Goal: Communication & Community: Participate in discussion

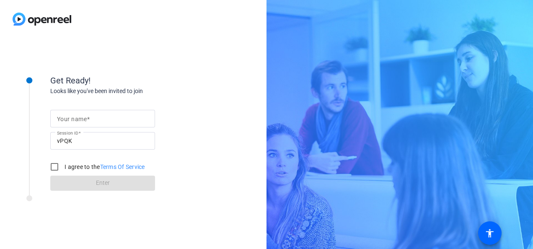
click at [96, 117] on input "Your name" at bounding box center [102, 119] width 91 height 10
type input "[PERSON_NAME] REC"
click at [52, 163] on input "I agree to the Terms Of Service" at bounding box center [54, 166] width 17 height 17
checkbox input "true"
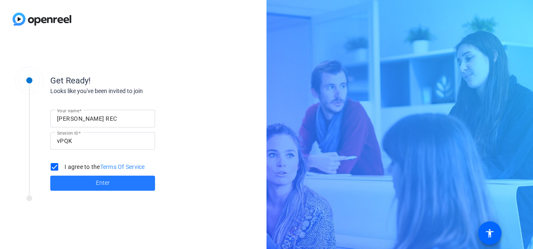
click at [97, 183] on span "Enter" at bounding box center [103, 183] width 14 height 9
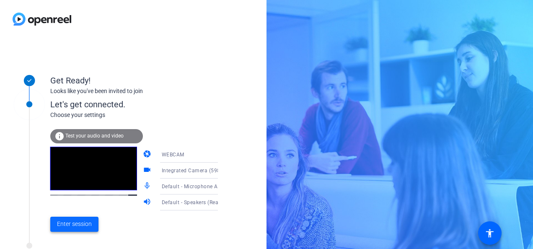
click at [63, 220] on span "Enter session" at bounding box center [74, 224] width 35 height 9
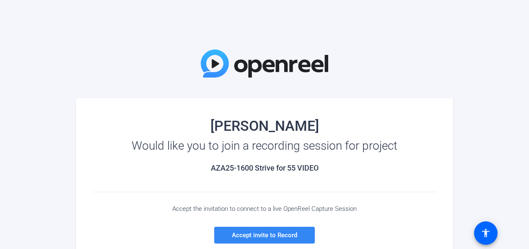
click at [283, 233] on span "Accept invite to Record" at bounding box center [264, 235] width 65 height 8
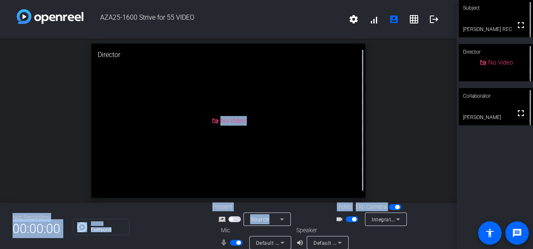
drag, startPoint x: 279, startPoint y: 149, endPoint x: 349, endPoint y: 220, distance: 99.3
click at [349, 220] on div "AZA25-1600 Strive for 55 VIDEO settings signal_cellular_alt account_box grid_on…" at bounding box center [228, 124] width 457 height 249
click at [349, 219] on button "button" at bounding box center [352, 219] width 13 height 6
click at [520, 233] on mat-icon "message" at bounding box center [517, 233] width 10 height 10
click at [490, 232] on mat-icon "accessibility" at bounding box center [490, 233] width 10 height 10
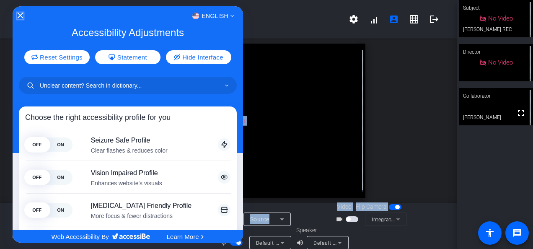
click at [20, 14] on icon "Close Accessibility Interface" at bounding box center [20, 16] width 6 height 6
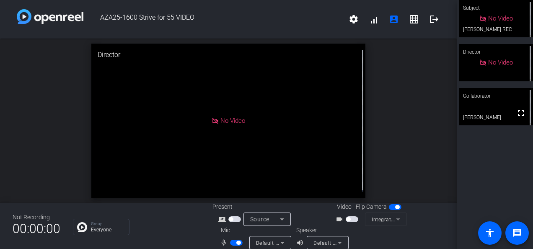
click at [478, 161] on div "Subject No Video [PERSON_NAME] REC Director No Video Collaborator fullscreen [P…" at bounding box center [495, 124] width 76 height 249
click at [529, 55] on html "Accessibility Screen-Reader Guide, Feedback, and Issue Reporting | New window A…" at bounding box center [266, 124] width 533 height 249
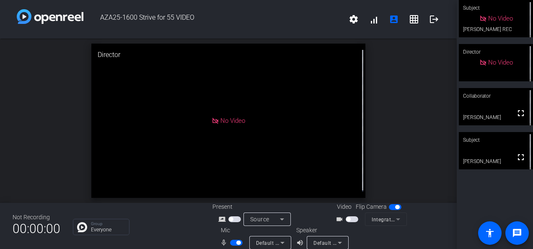
click at [231, 241] on span "button" at bounding box center [236, 243] width 13 height 6
click at [236, 241] on span "button" at bounding box center [236, 243] width 13 height 6
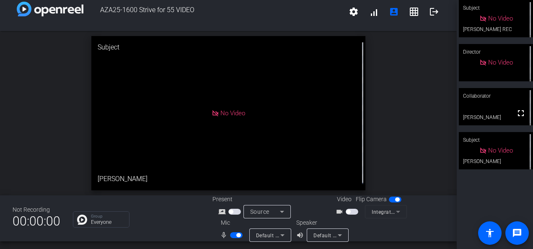
scroll to position [10, 0]
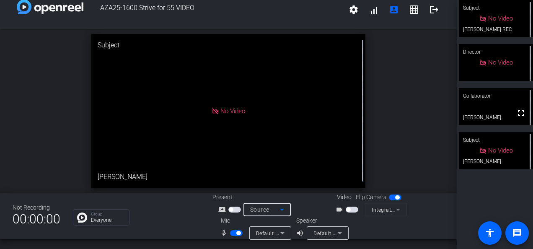
click at [279, 207] on icon at bounding box center [282, 210] width 10 height 10
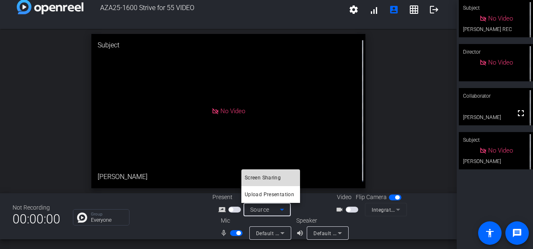
click at [259, 174] on span "Screen Sharing" at bounding box center [263, 178] width 36 height 10
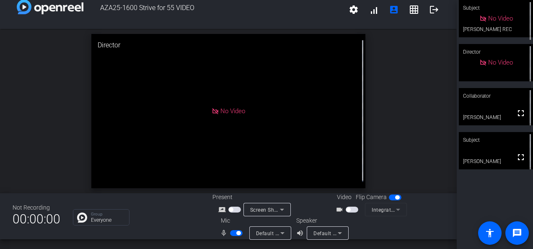
click at [351, 208] on span "button" at bounding box center [352, 210] width 13 height 6
click at [279, 208] on icon at bounding box center [282, 210] width 10 height 10
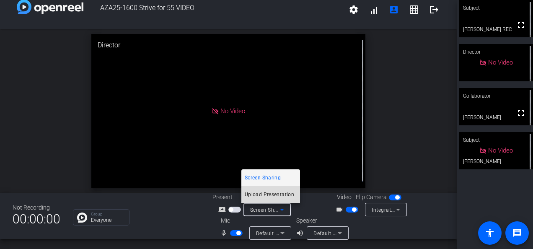
click at [274, 193] on span "Upload Presentation" at bounding box center [269, 194] width 49 height 10
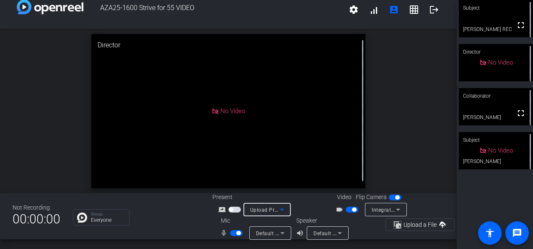
click at [282, 205] on icon at bounding box center [282, 210] width 10 height 10
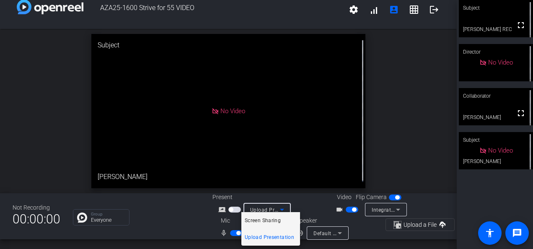
click at [273, 220] on span "Screen Sharing" at bounding box center [263, 220] width 36 height 10
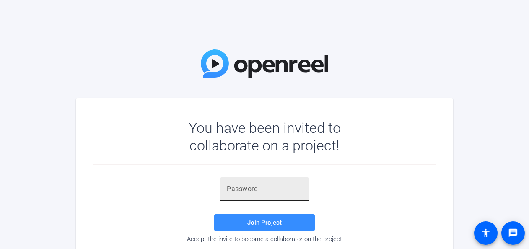
click at [268, 190] on input "text" at bounding box center [264, 189] width 75 height 10
type input "O"
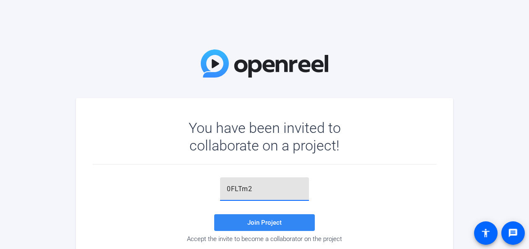
type input "0FLTm2"
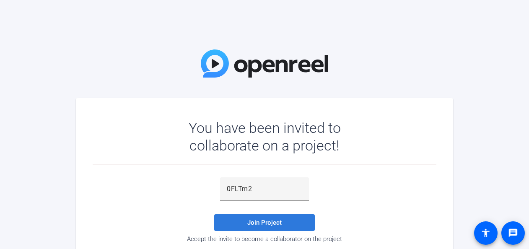
click at [257, 223] on span "Join Project" at bounding box center [264, 223] width 34 height 8
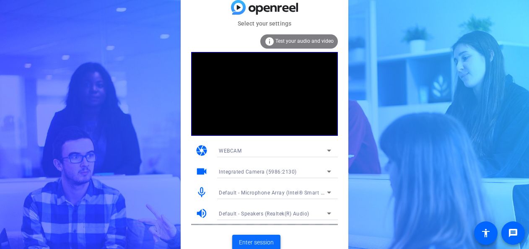
click at [252, 241] on span "Enter session" at bounding box center [256, 242] width 35 height 9
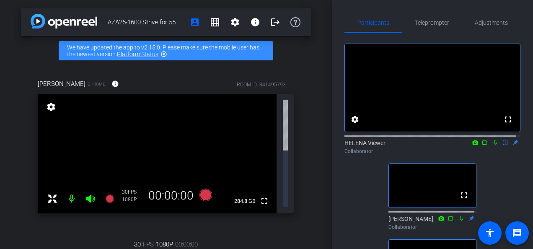
click at [492, 145] on icon at bounding box center [495, 143] width 7 height 6
click at [164, 54] on mat-icon "highlight_off" at bounding box center [164, 54] width 7 height 7
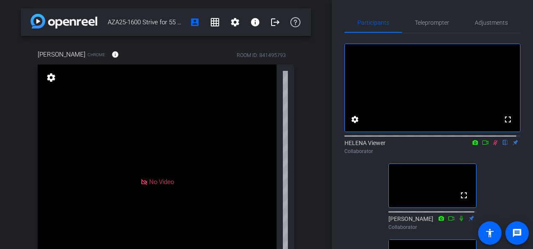
click at [493, 145] on icon at bounding box center [495, 142] width 5 height 5
click at [492, 145] on icon at bounding box center [495, 143] width 7 height 6
click at [493, 145] on icon at bounding box center [495, 143] width 7 height 6
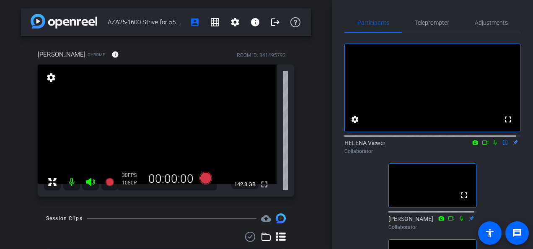
click at [492, 145] on icon at bounding box center [495, 143] width 7 height 6
click at [494, 145] on icon at bounding box center [495, 143] width 7 height 6
click at [493, 145] on icon at bounding box center [495, 142] width 5 height 5
click at [494, 145] on icon at bounding box center [495, 142] width 3 height 5
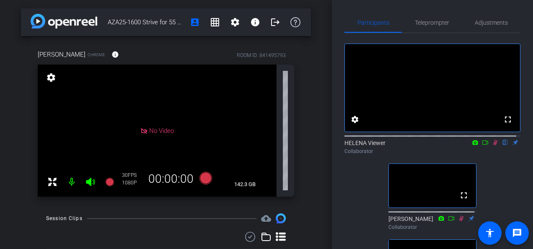
click at [493, 145] on icon at bounding box center [495, 143] width 7 height 6
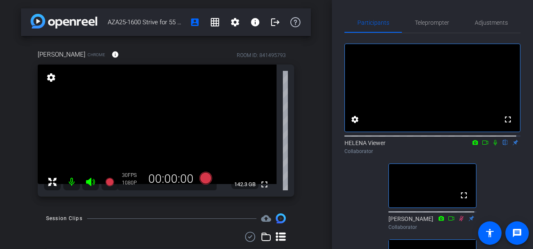
click at [494, 145] on icon at bounding box center [495, 142] width 3 height 5
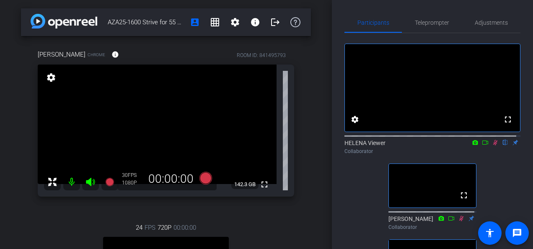
click at [492, 145] on icon at bounding box center [495, 143] width 7 height 6
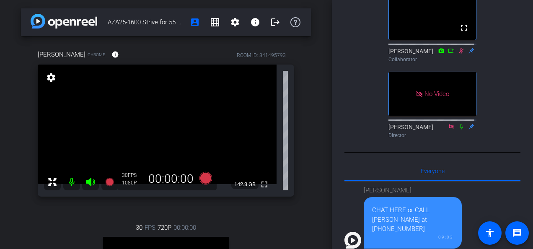
drag, startPoint x: 433, startPoint y: 123, endPoint x: 419, endPoint y: 105, distance: 23.2
click at [419, 105] on div "fullscreen settings HELENA Viewer flip Collaborator fullscreen Ryan Obringer Co…" at bounding box center [433, 151] width 176 height 573
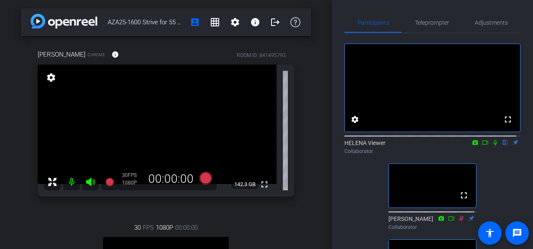
drag, startPoint x: 419, startPoint y: 105, endPoint x: 395, endPoint y: 108, distance: 24.0
click at [529, 249] on html "Accessibility Screen-Reader Guide, Feedback, and Issue Reporting | New window m…" at bounding box center [266, 124] width 533 height 249
click at [492, 145] on icon at bounding box center [495, 143] width 7 height 6
drag, startPoint x: 490, startPoint y: 150, endPoint x: 493, endPoint y: 155, distance: 5.6
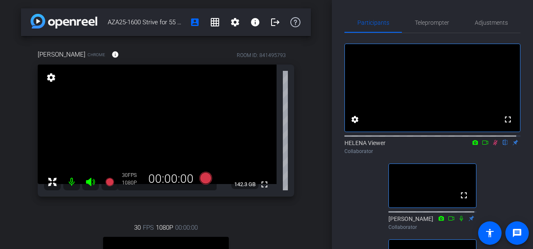
click at [493, 145] on icon at bounding box center [495, 142] width 5 height 5
click at [492, 145] on icon at bounding box center [495, 143] width 7 height 6
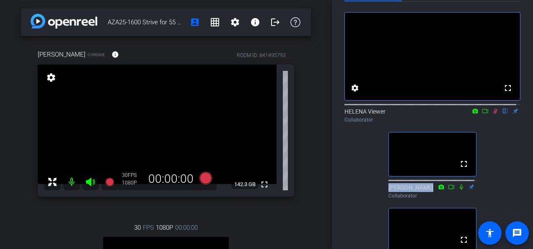
click at [492, 114] on icon at bounding box center [495, 111] width 7 height 6
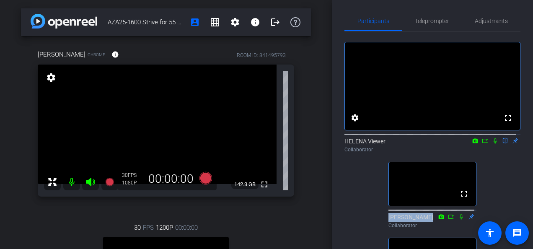
scroll to position [0, 0]
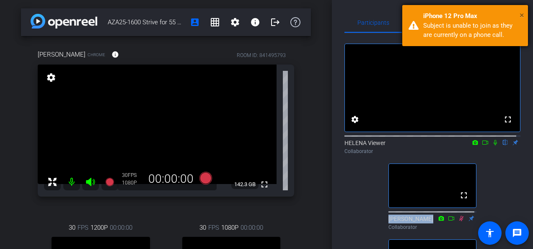
click at [520, 14] on span "×" at bounding box center [522, 15] width 5 height 10
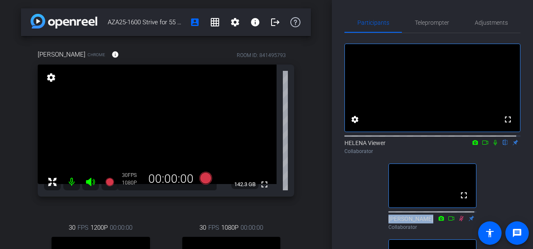
click at [492, 145] on icon at bounding box center [495, 143] width 7 height 6
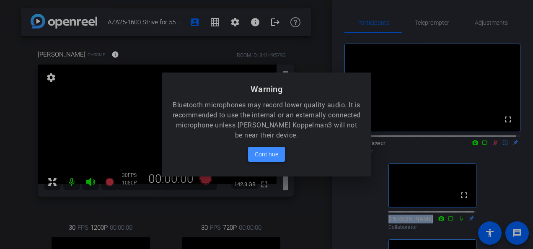
click at [257, 153] on span "Continue" at bounding box center [266, 154] width 23 height 10
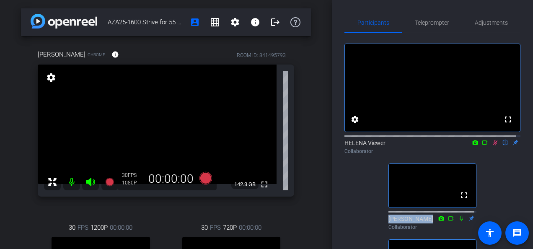
click at [482, 145] on icon at bounding box center [485, 143] width 7 height 6
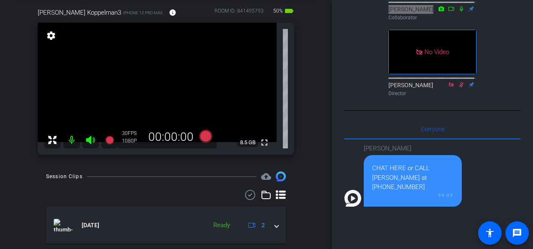
scroll to position [50, 0]
